Goal: Navigation & Orientation: Find specific page/section

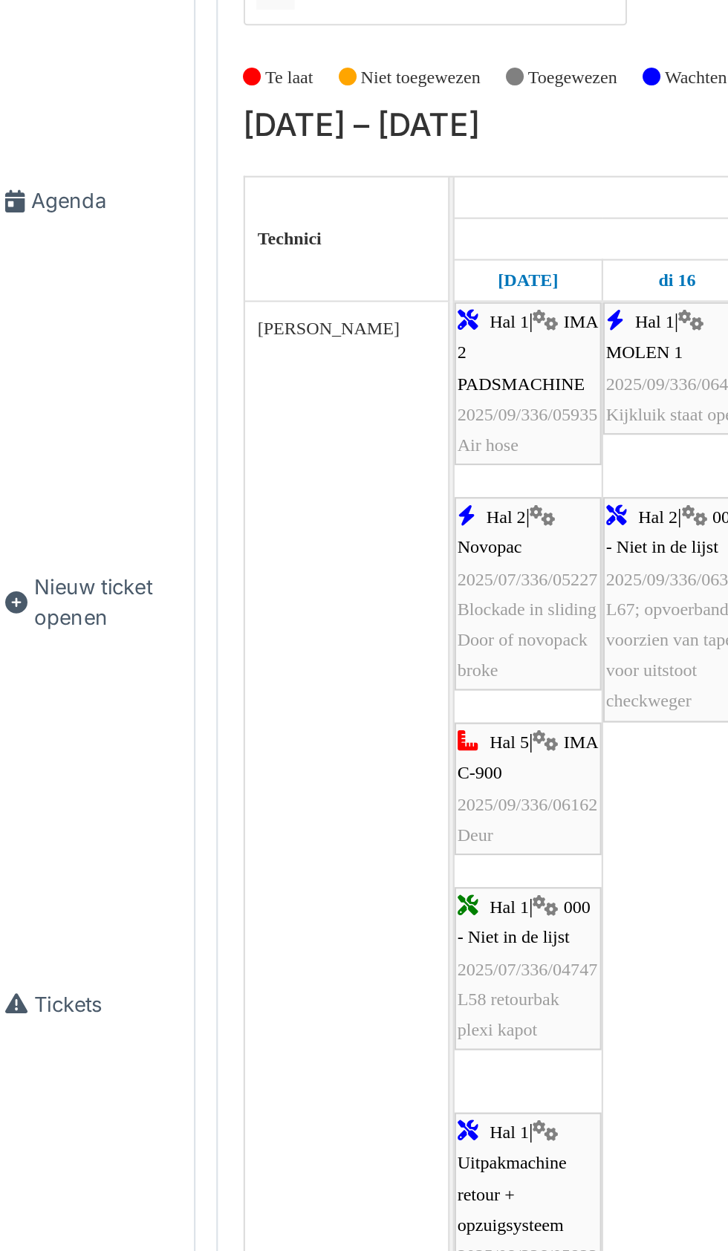
scroll to position [3727, 0]
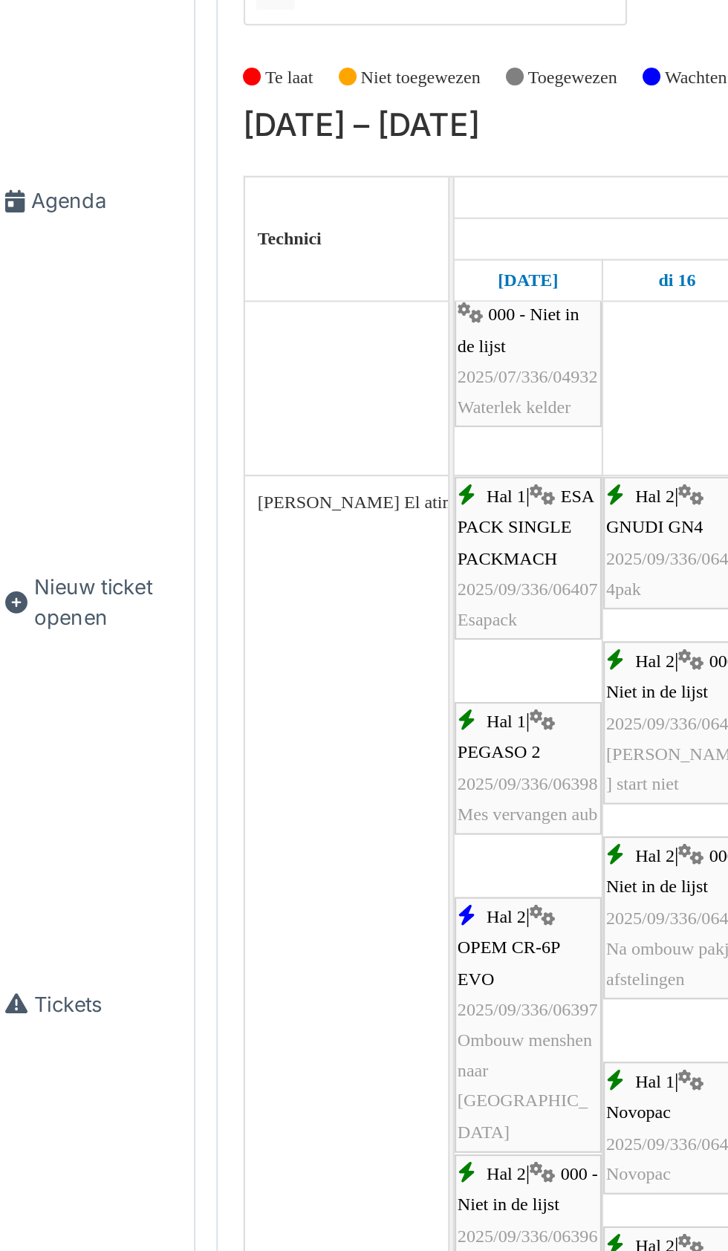
click at [49, 164] on span "Agenda" at bounding box center [60, 157] width 70 height 14
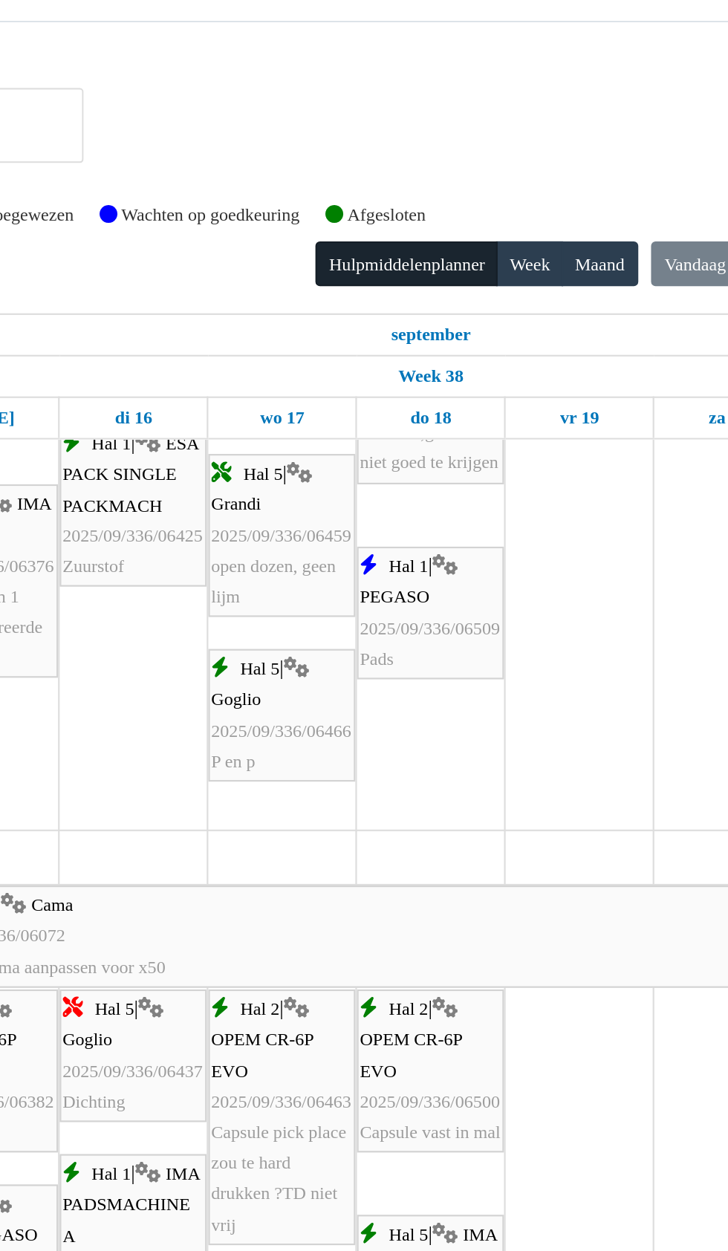
scroll to position [1167, 0]
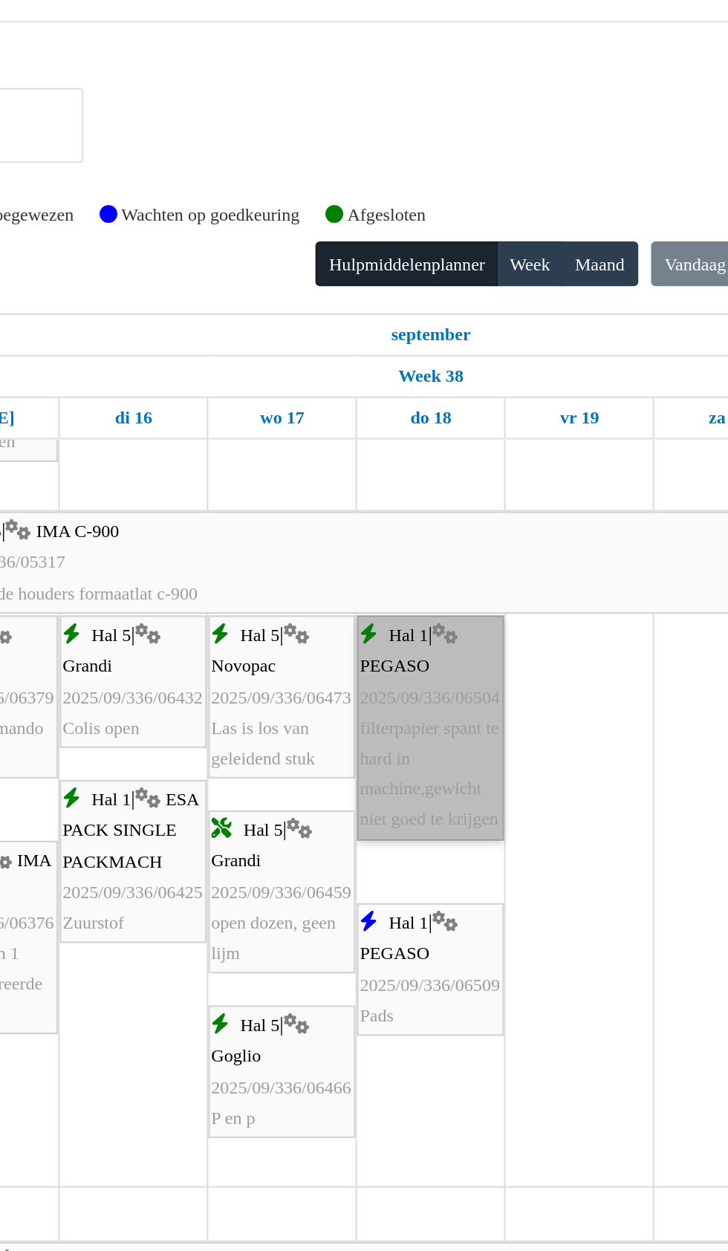
click at [463, 379] on link "Hal 1 | PEGASO 2025/09/336/06504 filterpapier spant te hard in machine,gewicht …" at bounding box center [463, 338] width 68 height 104
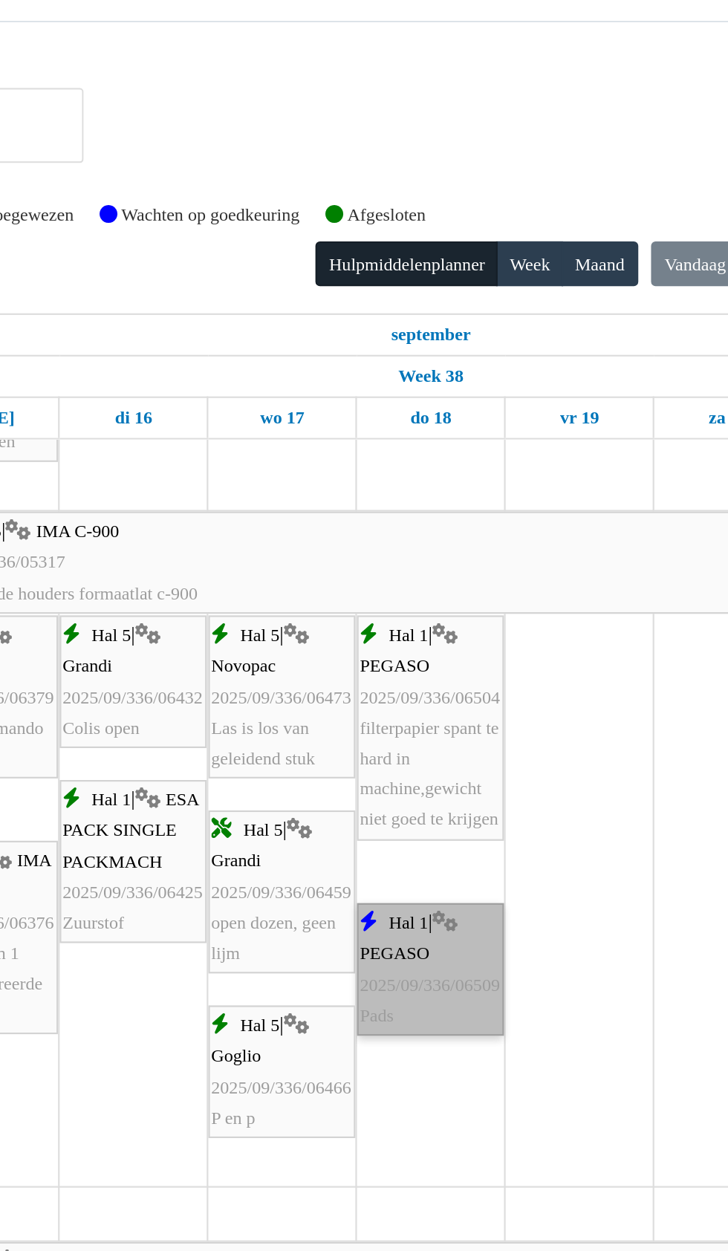
click at [471, 460] on link "Hal 1 | PEGASO 2025/09/336/06509 Pads" at bounding box center [463, 451] width 68 height 62
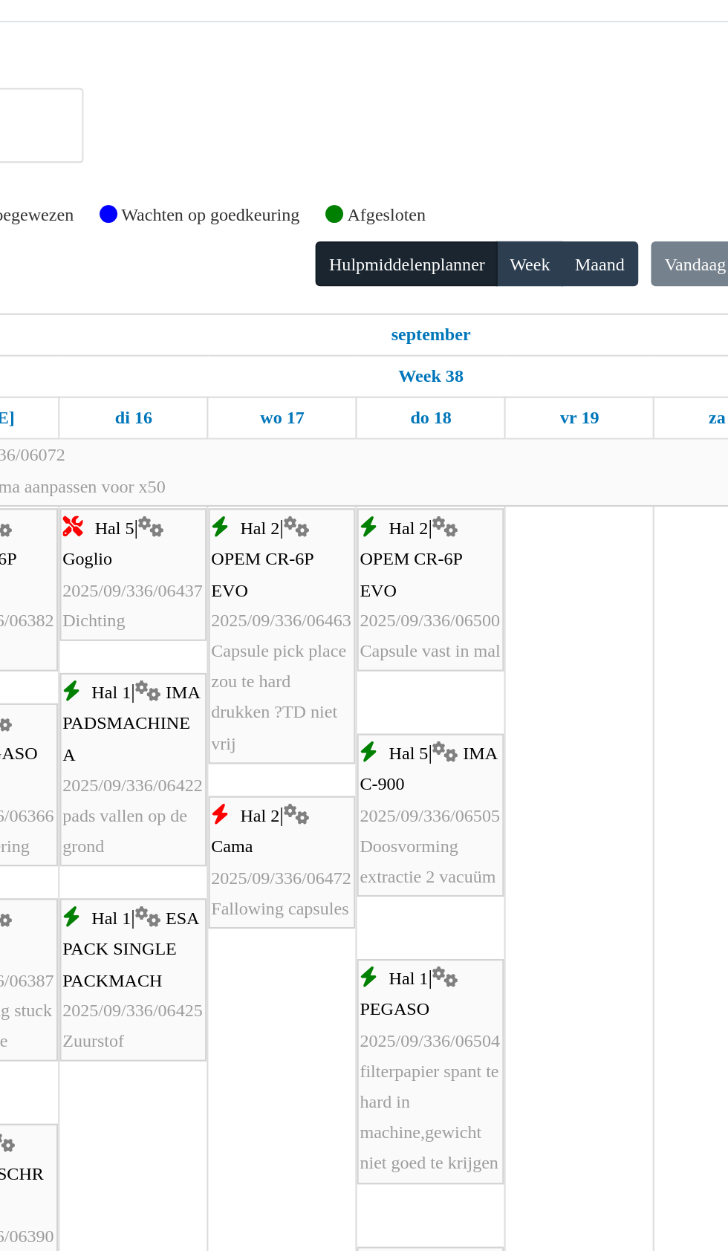
scroll to position [1390, 0]
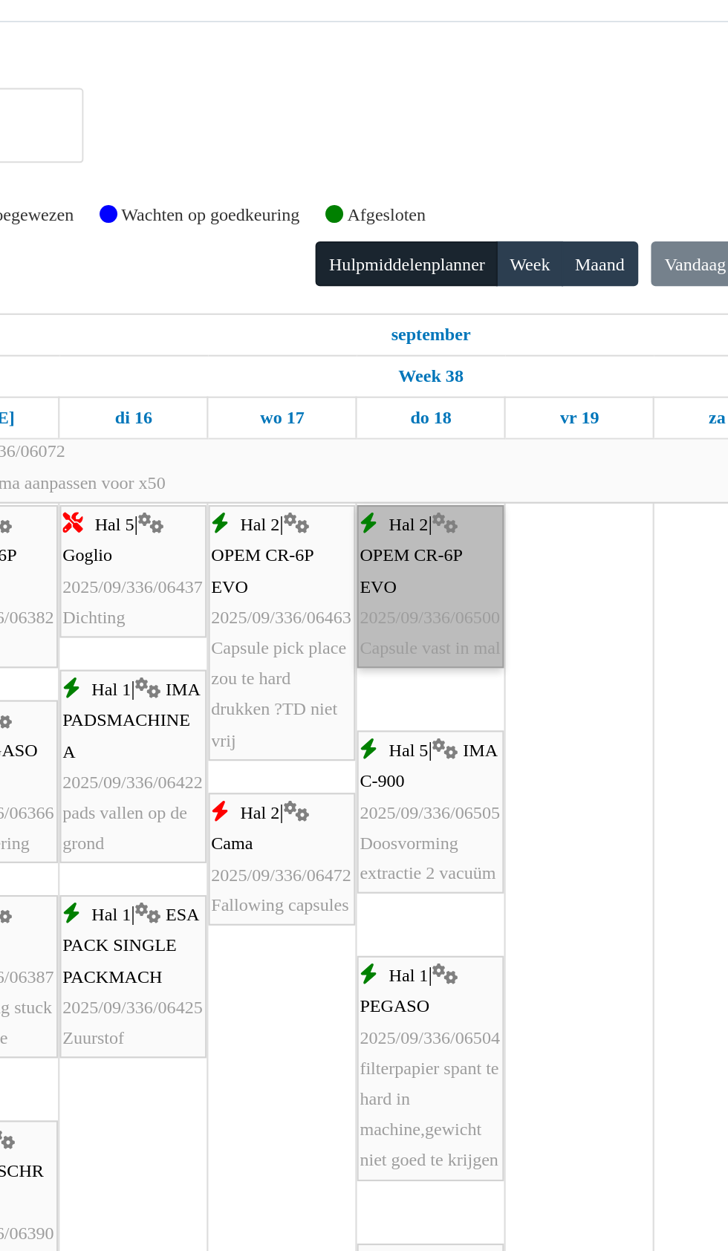
click at [457, 290] on link "Hal 2 | OPEM CR-6P EVO 2025/09/336/06500 Capsule vast in mal" at bounding box center [463, 273] width 68 height 76
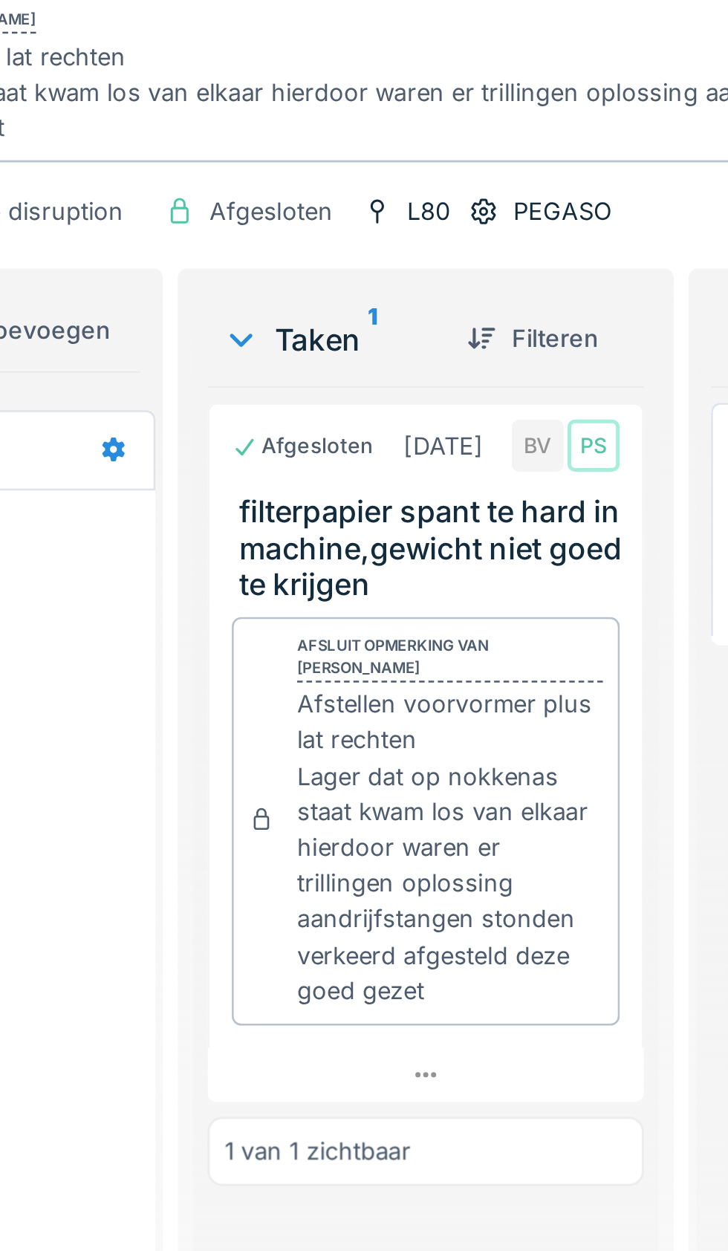
scroll to position [1, 0]
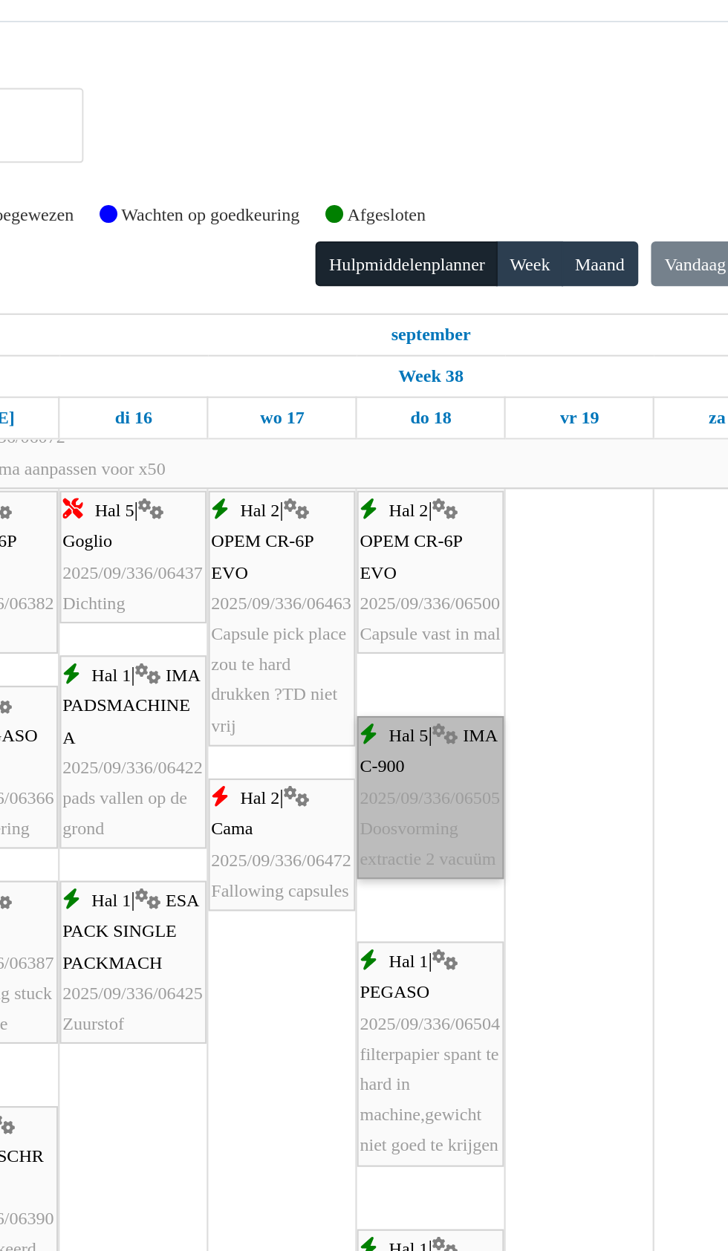
click at [464, 389] on link "Hal 5 | IMA C-900 2025/09/336/06505 Doosvorming extractie 2 vacuüm" at bounding box center [463, 371] width 68 height 76
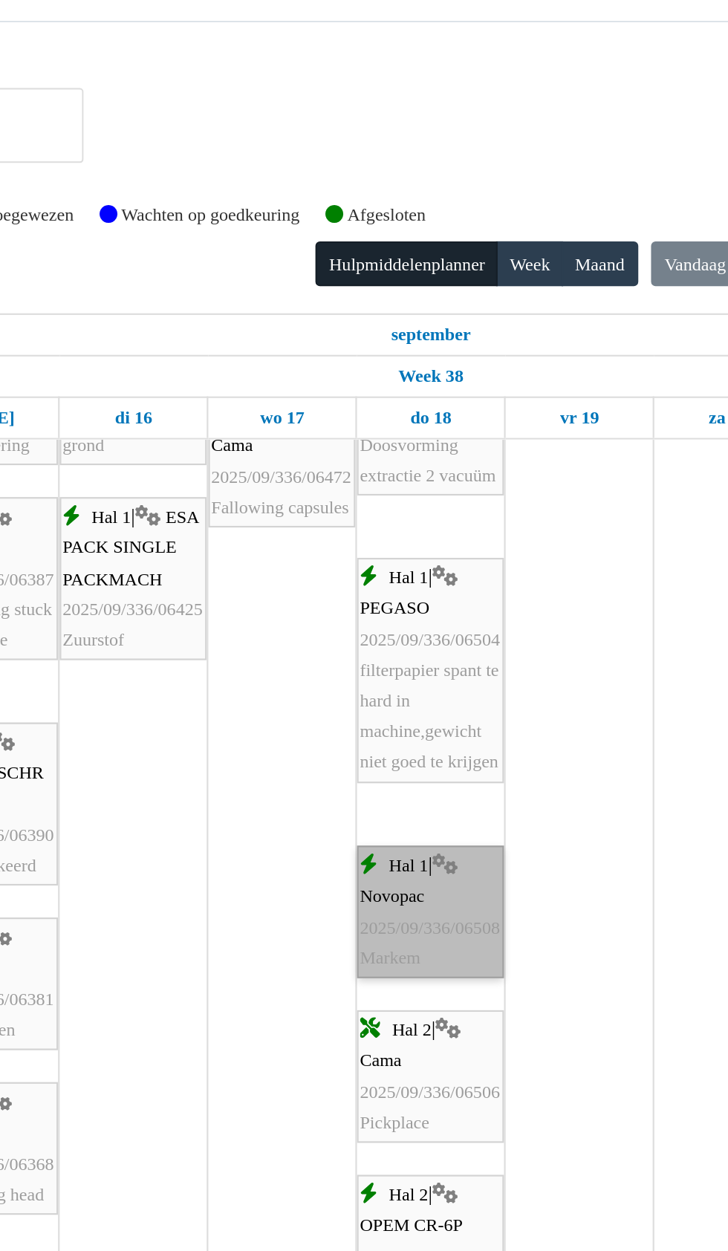
click at [460, 435] on link "Hal 1 | Novopac 2025/09/336/06508 Markem" at bounding box center [463, 424] width 68 height 62
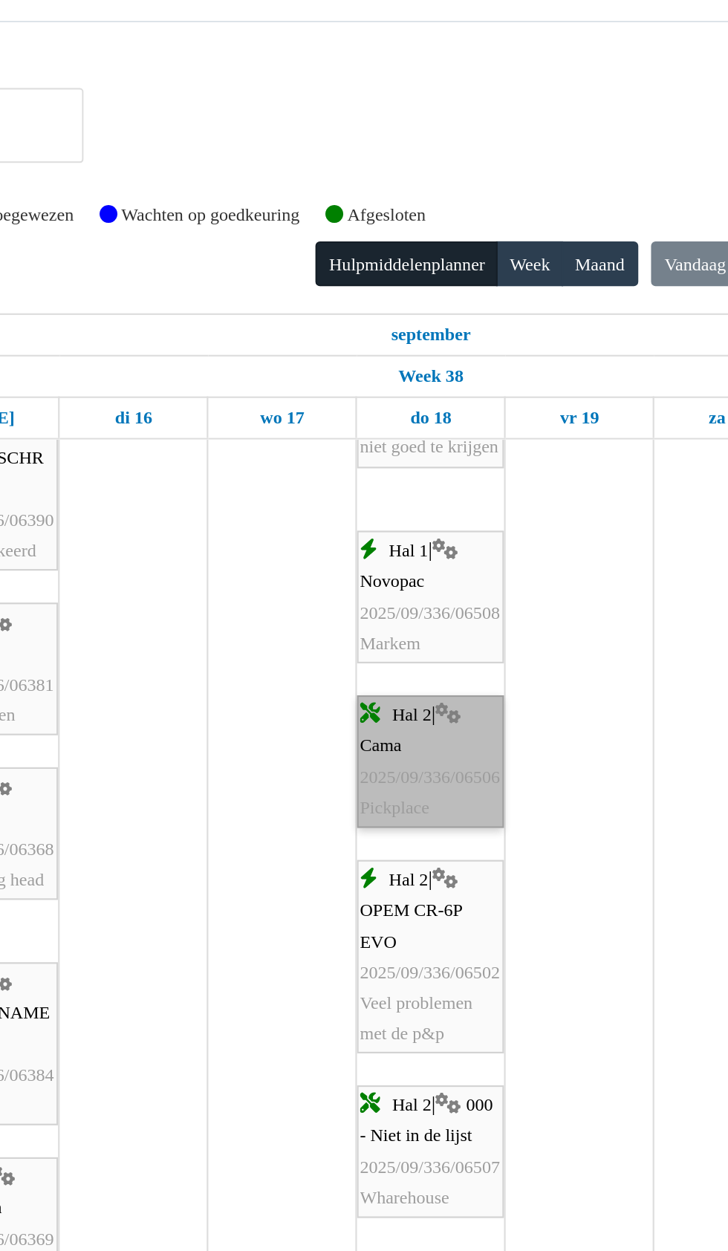
click at [452, 370] on link "Hal 2 | Cama 2025/09/336/06506 Pickplace" at bounding box center [463, 354] width 68 height 62
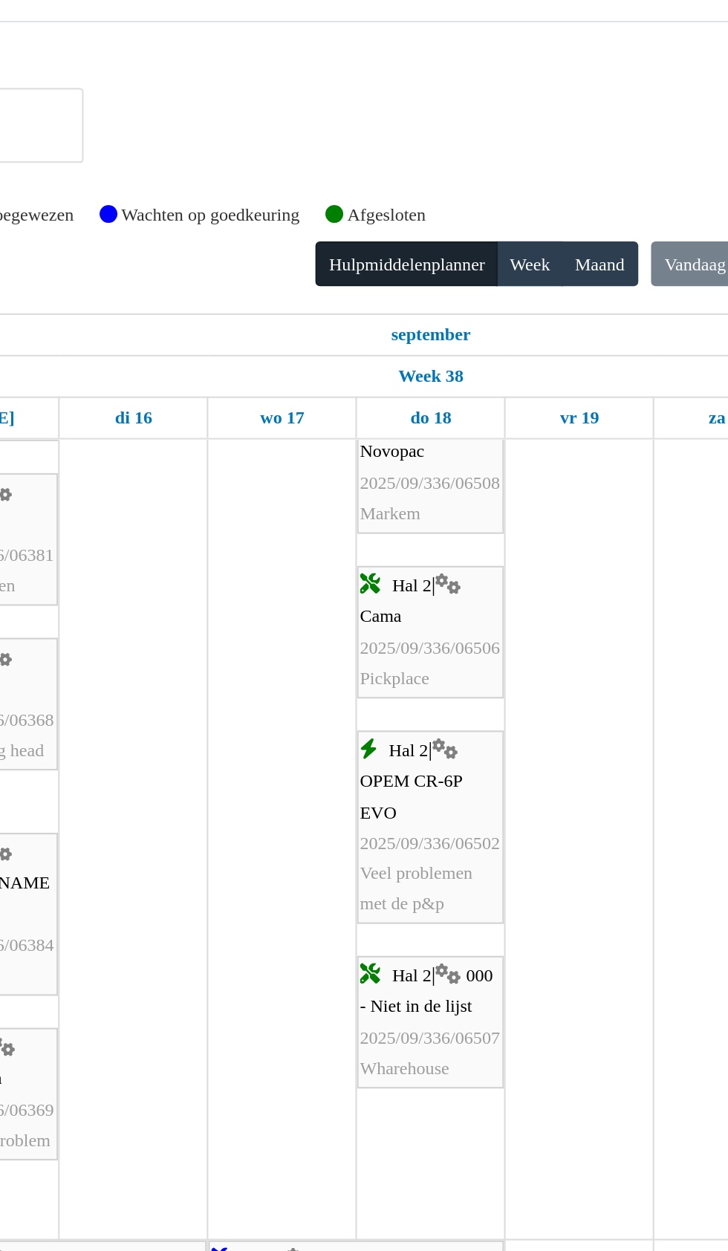
scroll to position [1823, 0]
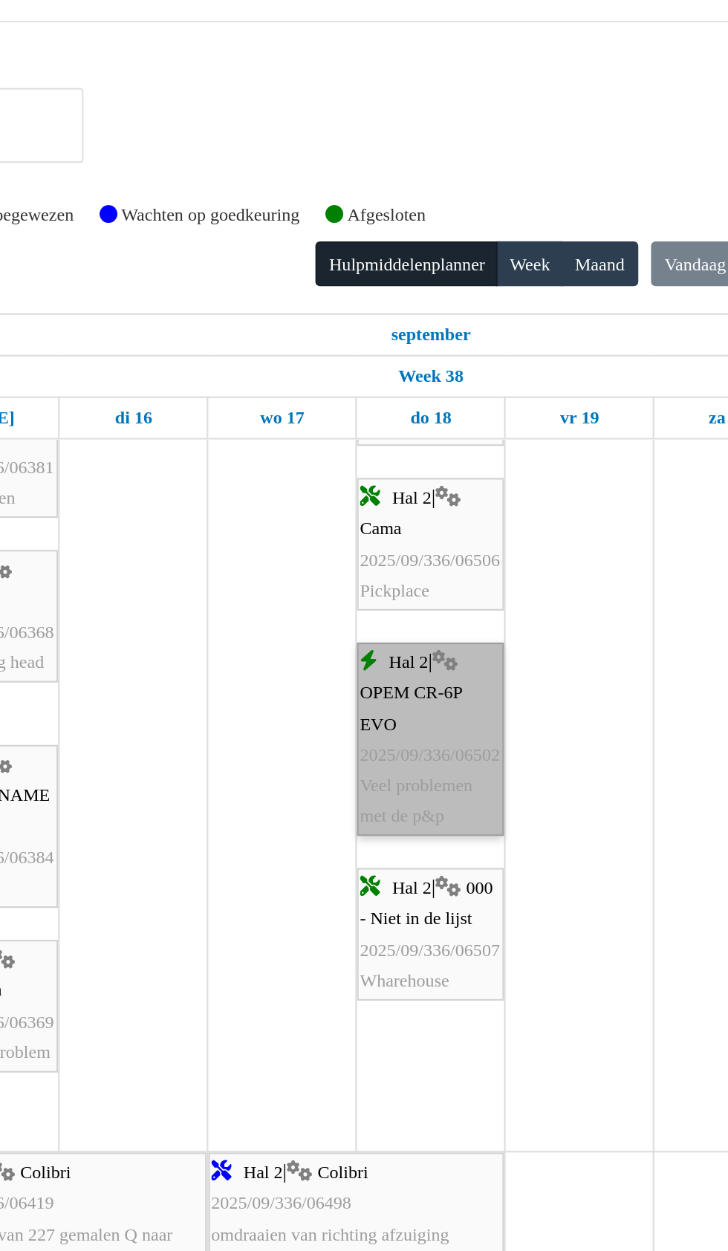
click at [459, 363] on link "Hal 2 | OPEM CR-6P EVO 2025/09/336/06502 Veel problemen met de p&p" at bounding box center [463, 344] width 68 height 90
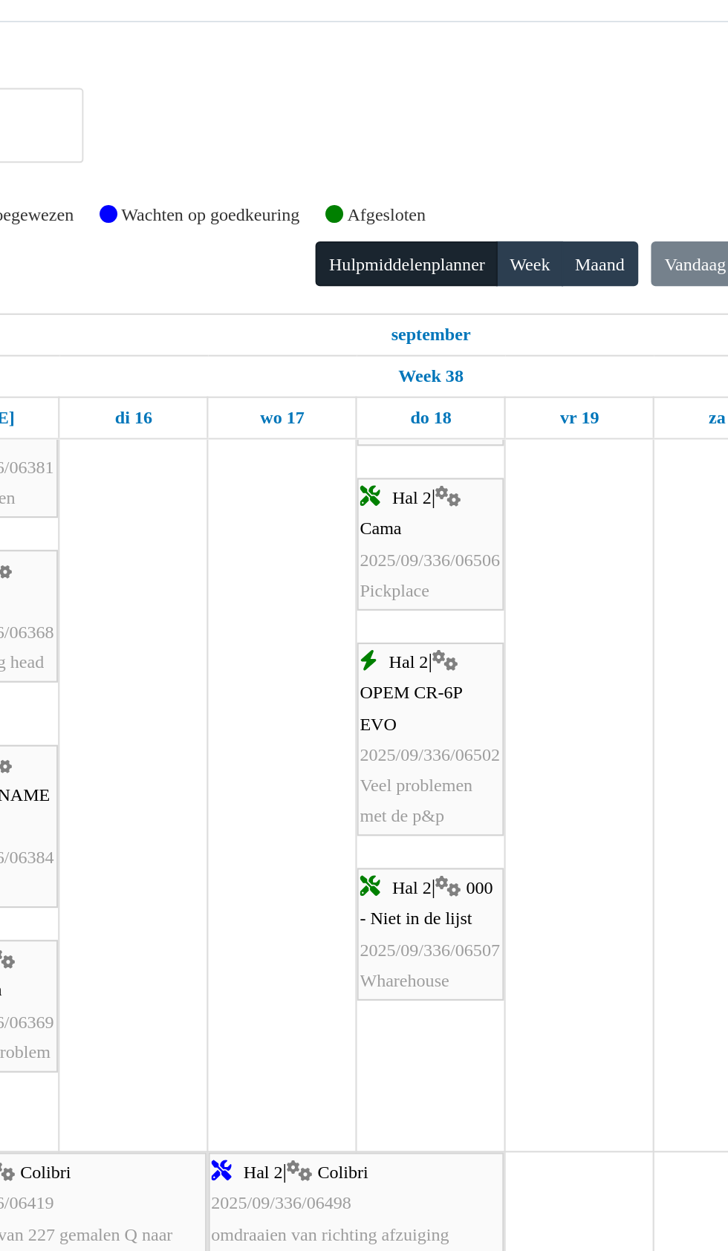
scroll to position [1886, 0]
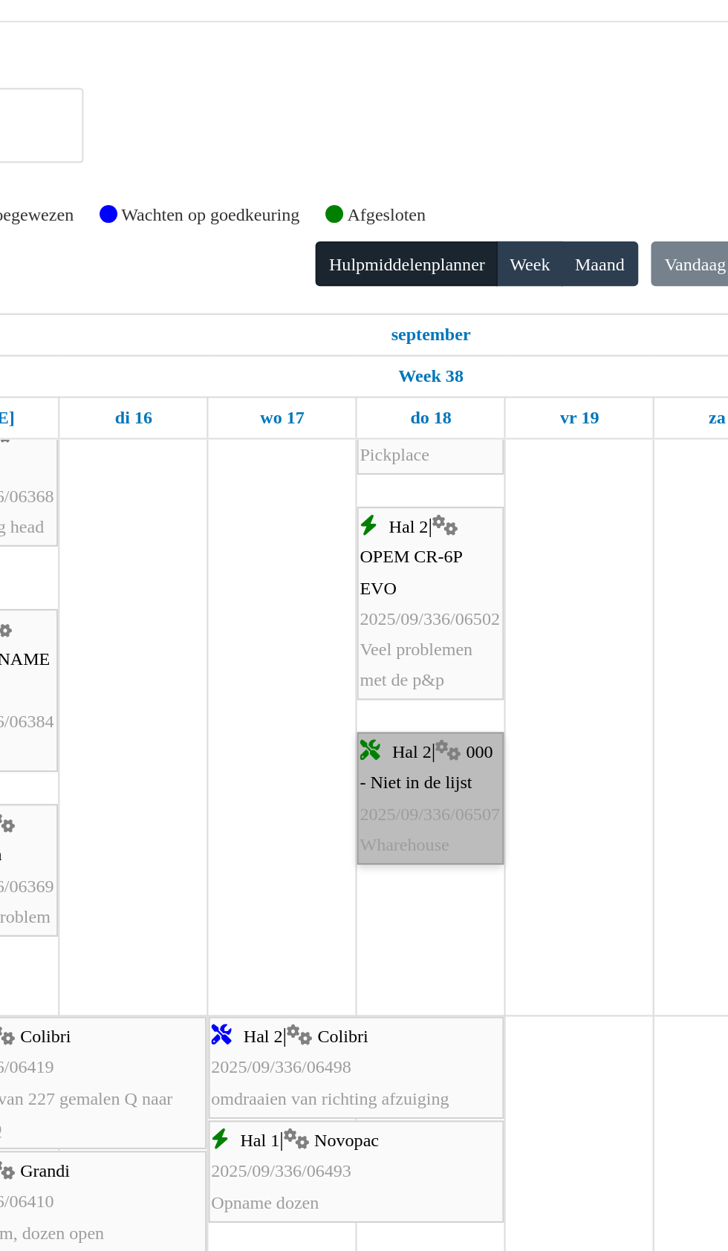
click at [463, 398] on link "Hal 2 | 000 - Niet in de lijst 2025/09/336/06507 Wharehouse" at bounding box center [463, 371] width 68 height 62
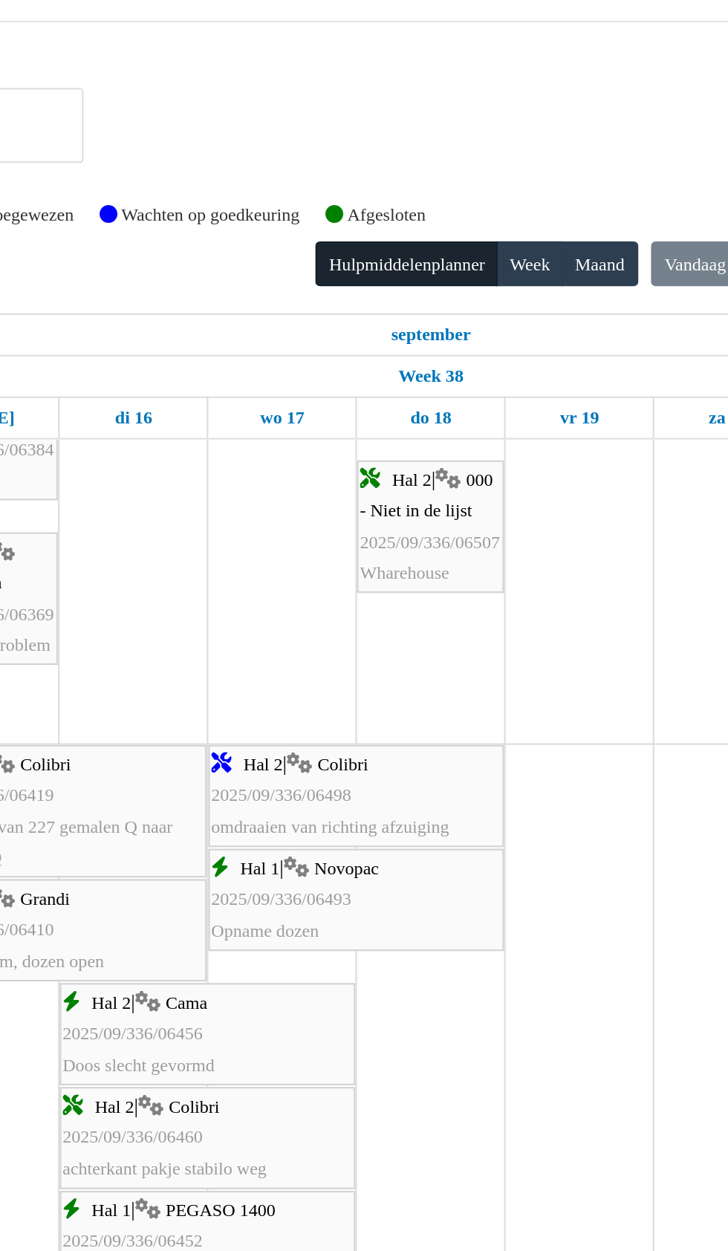
scroll to position [2014, 0]
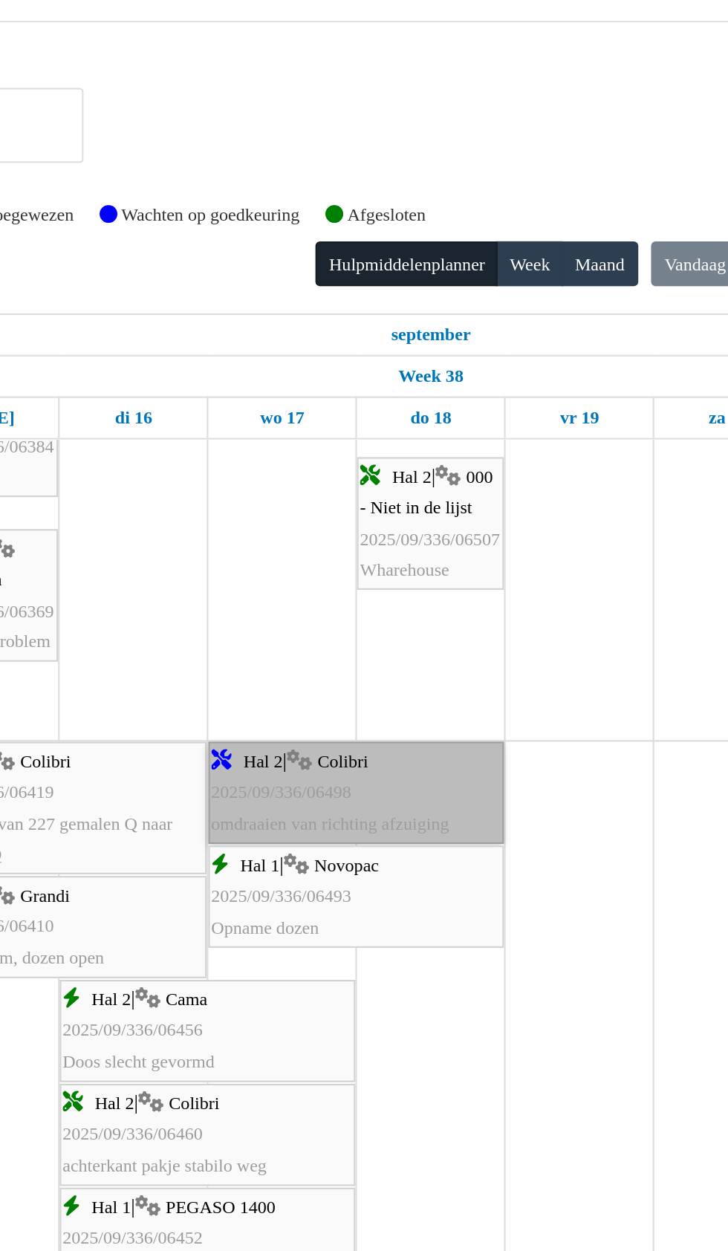
click at [440, 366] on link "Hal 2 | Colibri 2025/09/336/06498 omdraaien van richting afzuiging" at bounding box center [427, 369] width 137 height 48
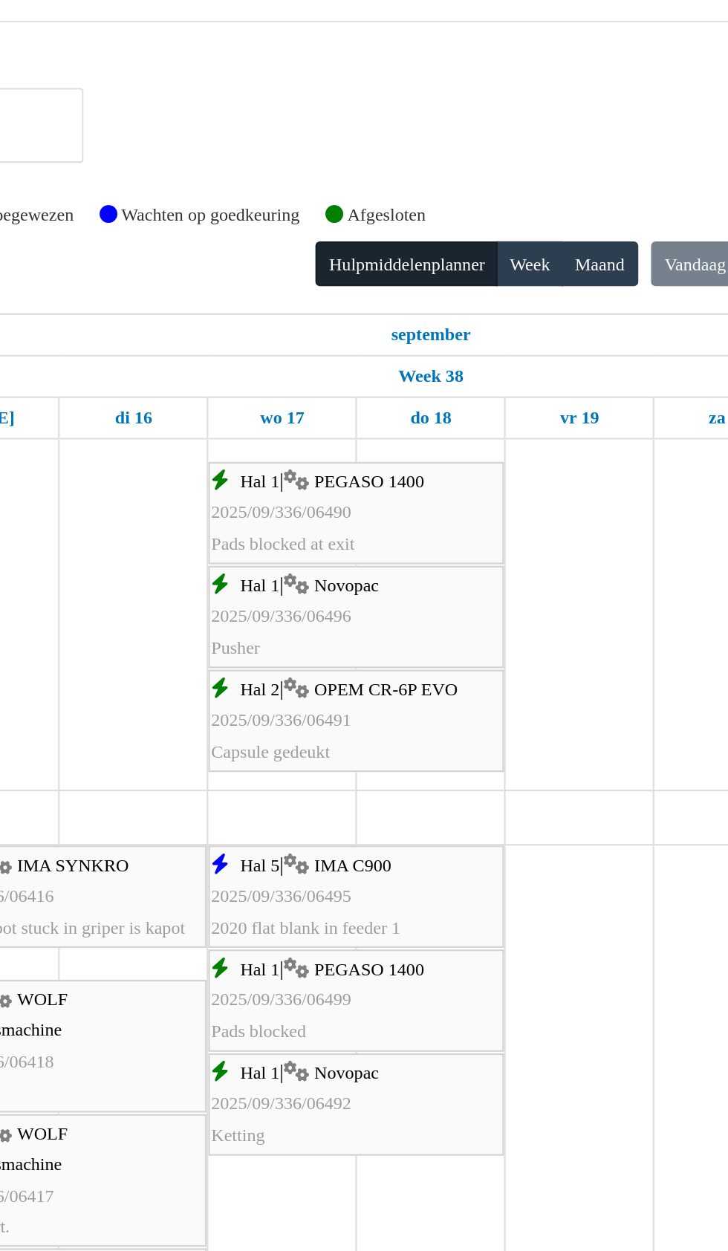
scroll to position [2467, 0]
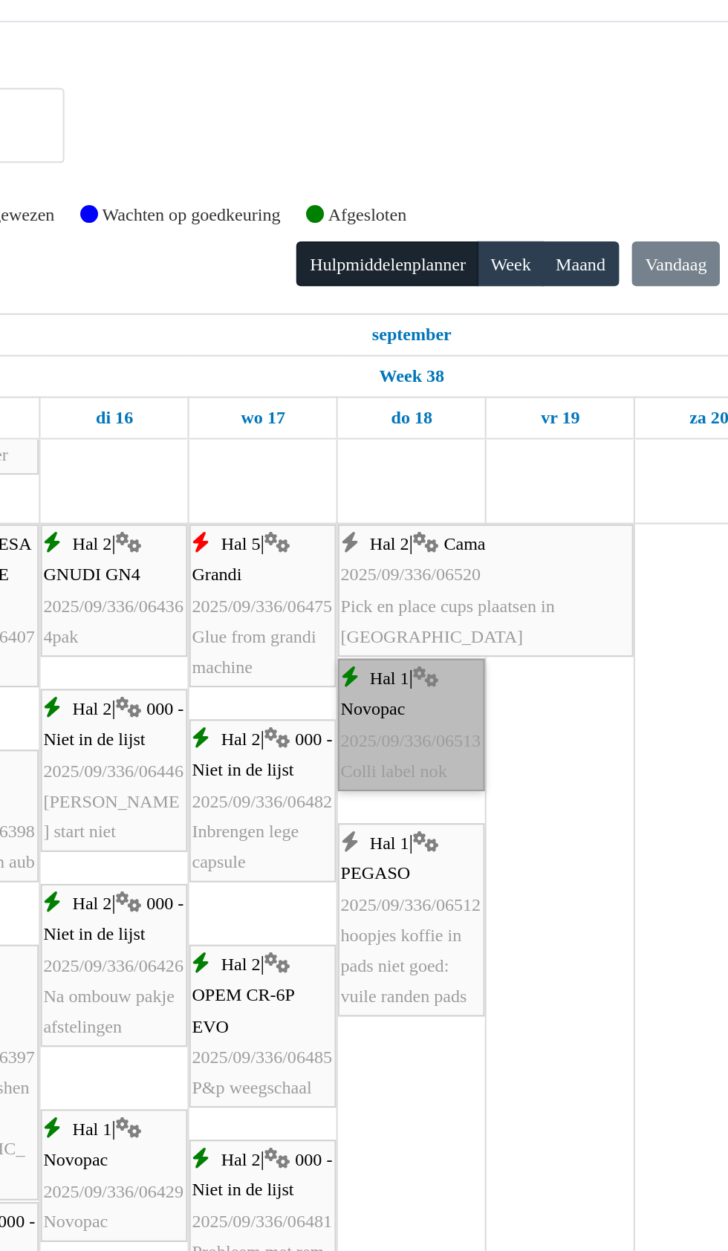
click at [468, 328] on link "Hal 1 | Novopac 2025/09/336/06513 Colli label nok" at bounding box center [463, 337] width 68 height 62
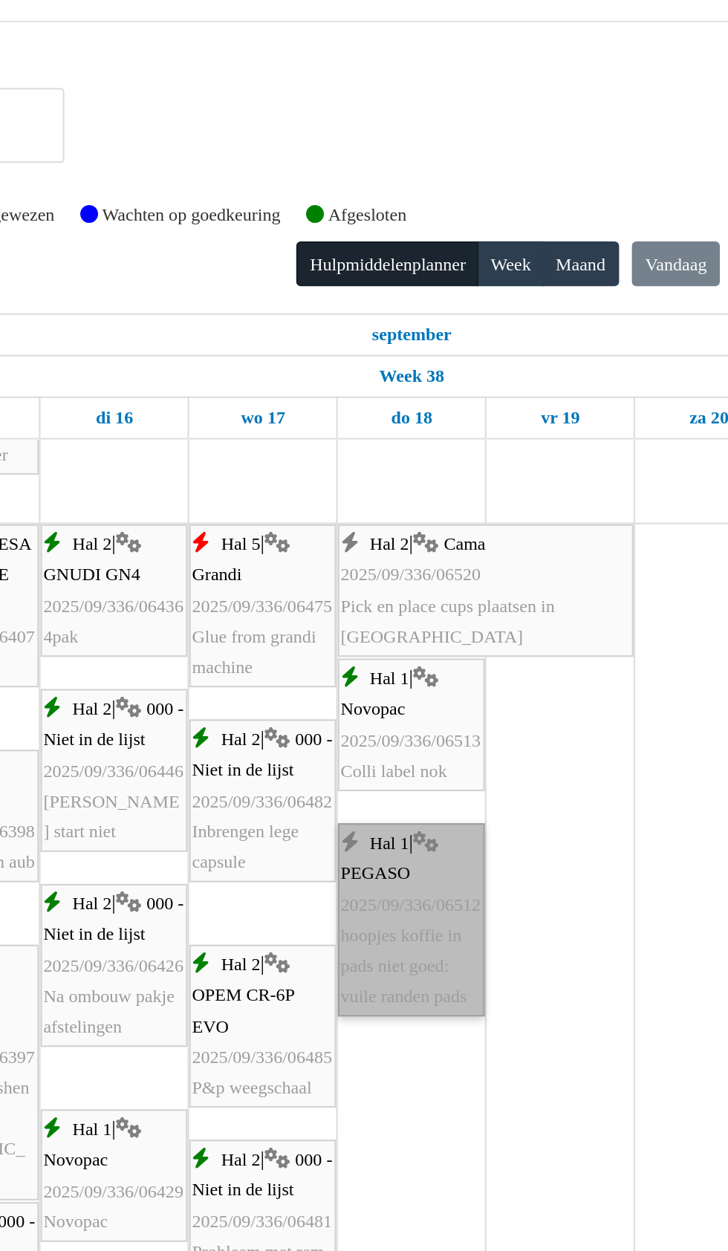
click at [467, 437] on link "Hal 1 | PEGASO 2025/09/336/06512 hoopjes koffie in pads niet goed: vuile randen…" at bounding box center [463, 427] width 68 height 90
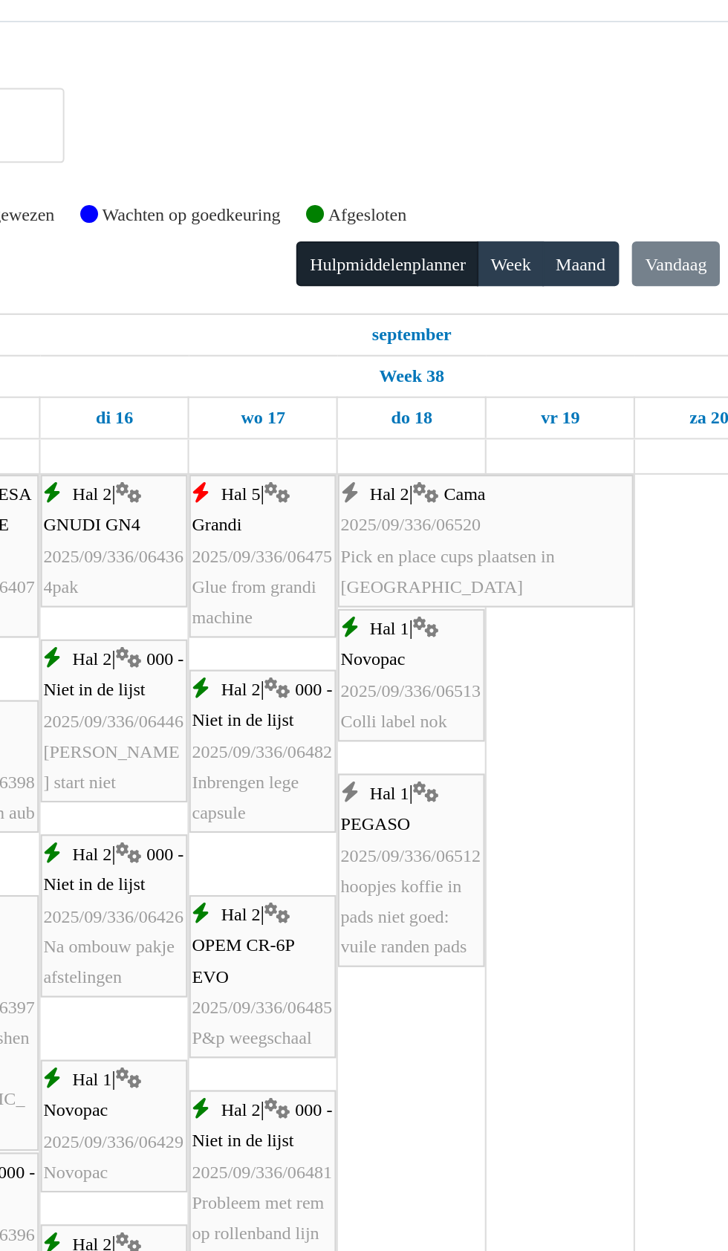
scroll to position [3984, 0]
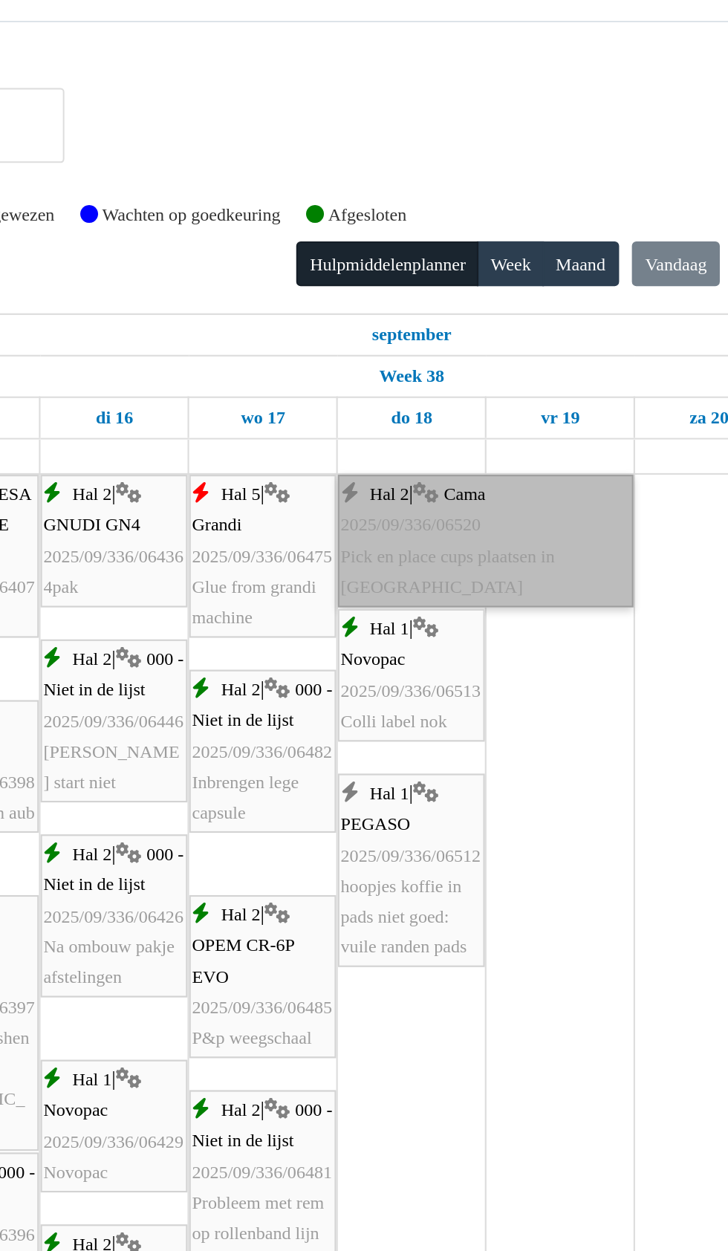
click at [506, 256] on link "Hal 2 | Cama 2025/09/336/06520 Pick en place cups plaatsen in doosje" at bounding box center [497, 252] width 137 height 62
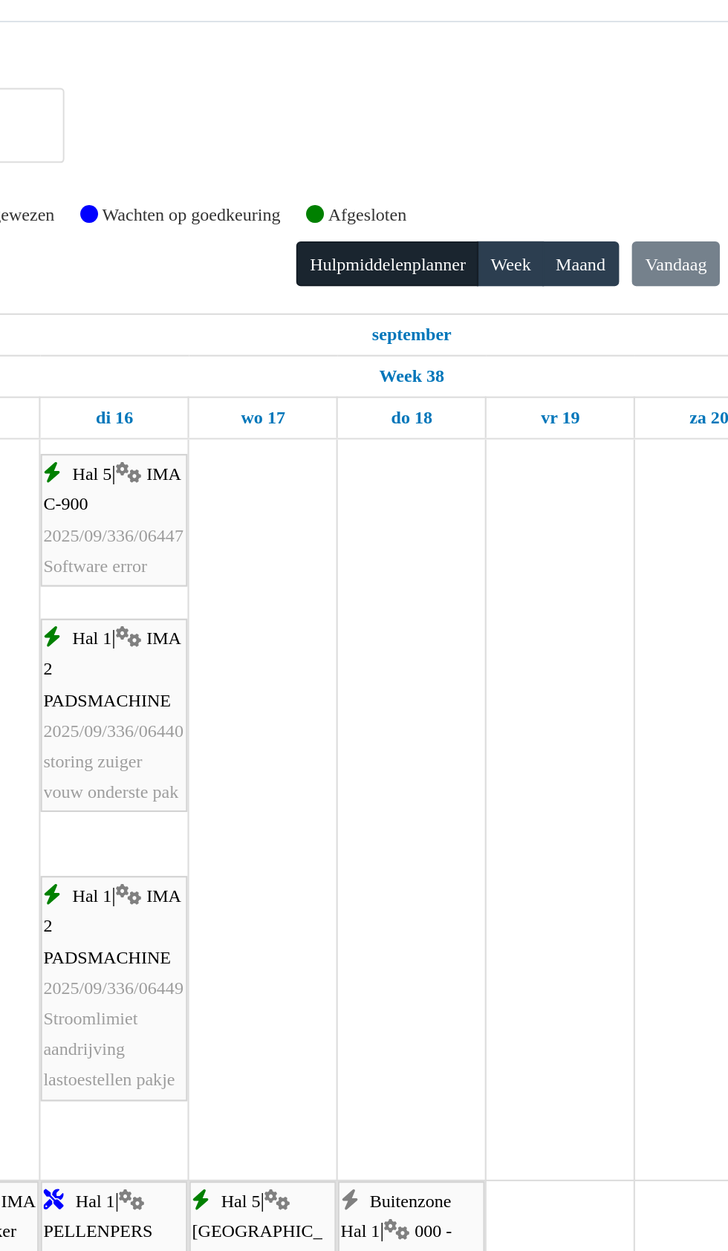
scroll to position [4576, 0]
